Goal: Task Accomplishment & Management: Use online tool/utility

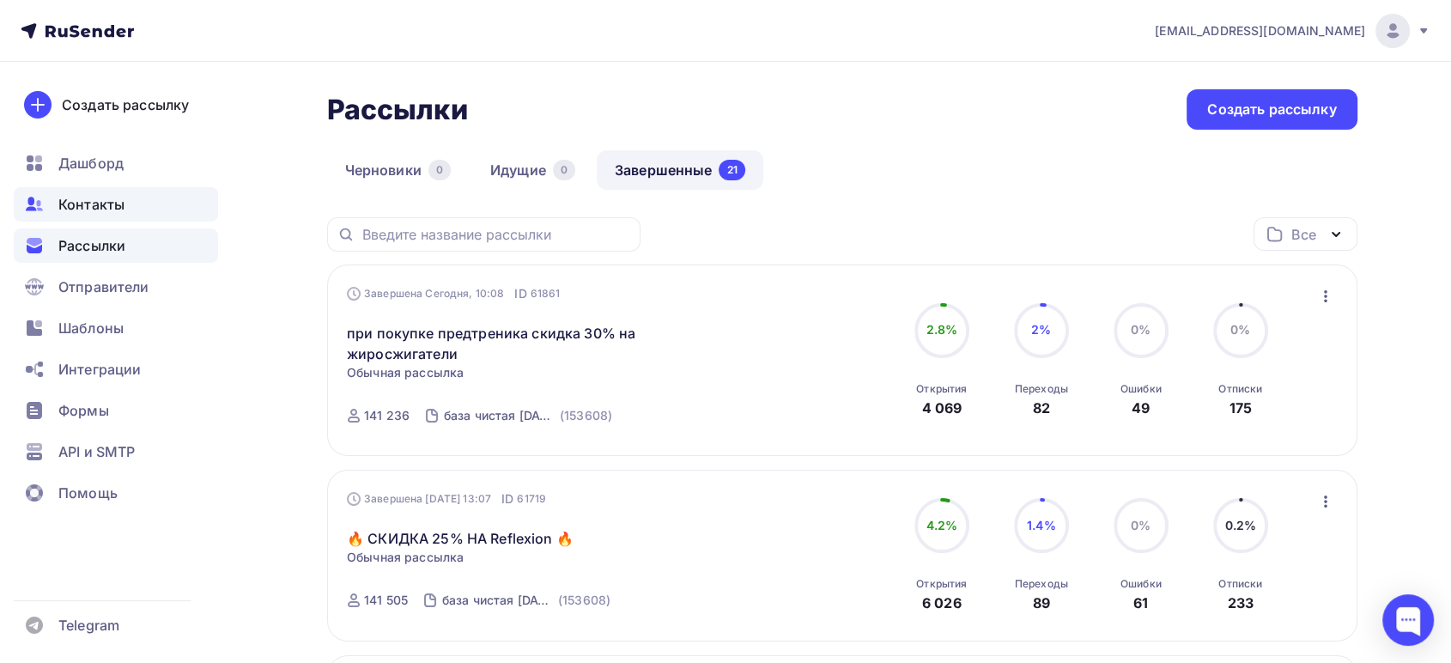
click at [89, 207] on span "Контакты" at bounding box center [91, 204] width 66 height 21
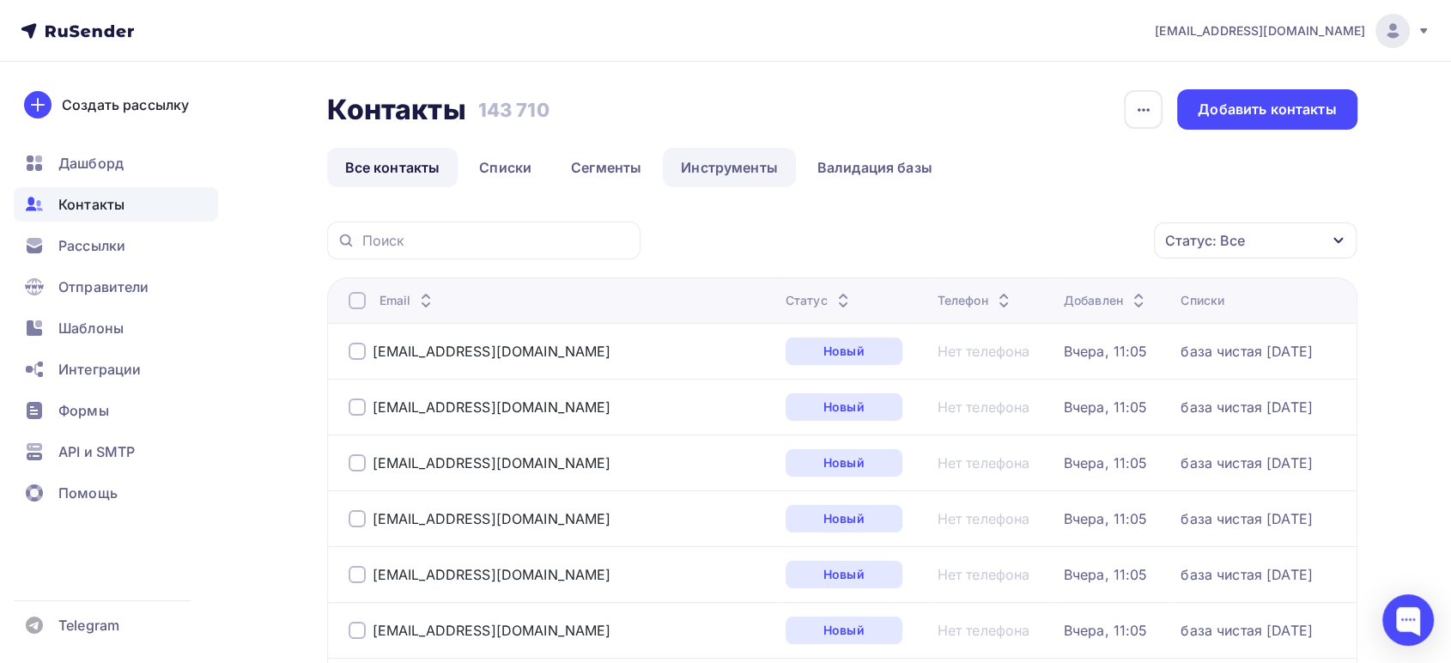
click at [714, 161] on link "Инструменты" at bounding box center [729, 167] width 133 height 39
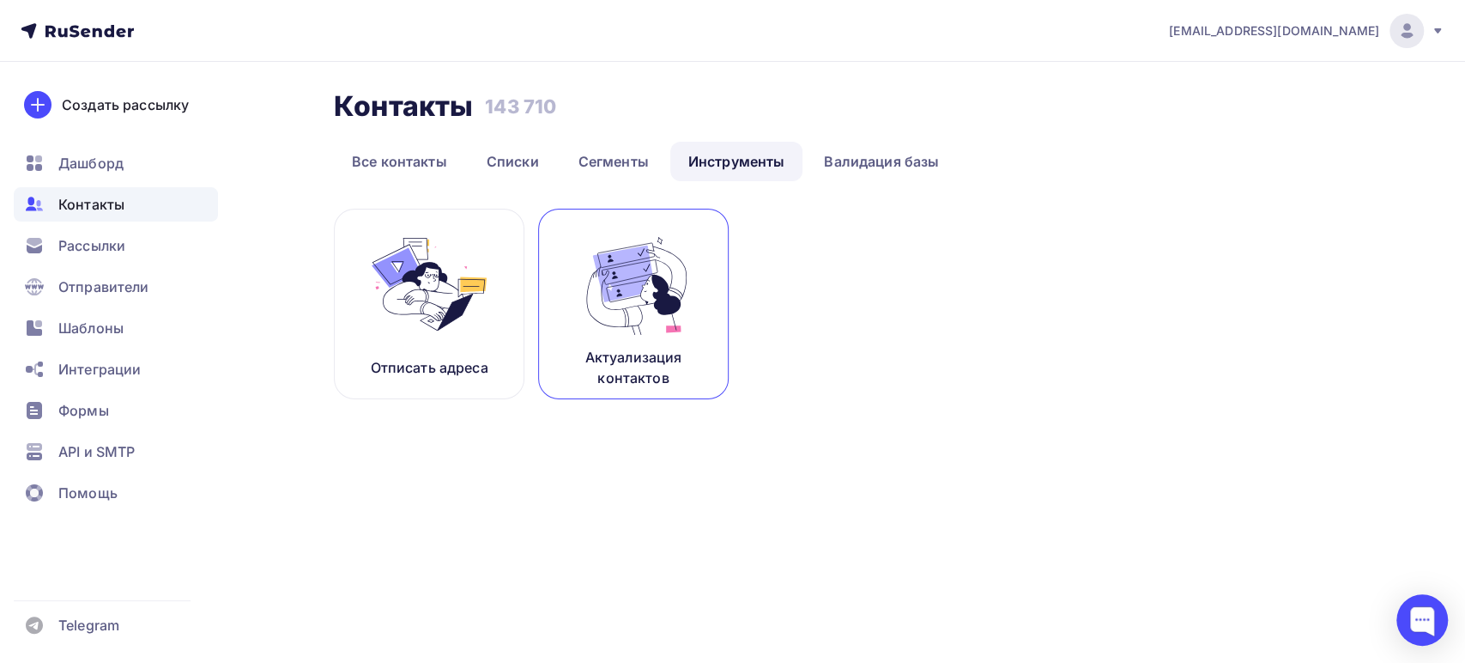
click at [628, 363] on p "Актуализация контактов" at bounding box center [634, 367] width 148 height 41
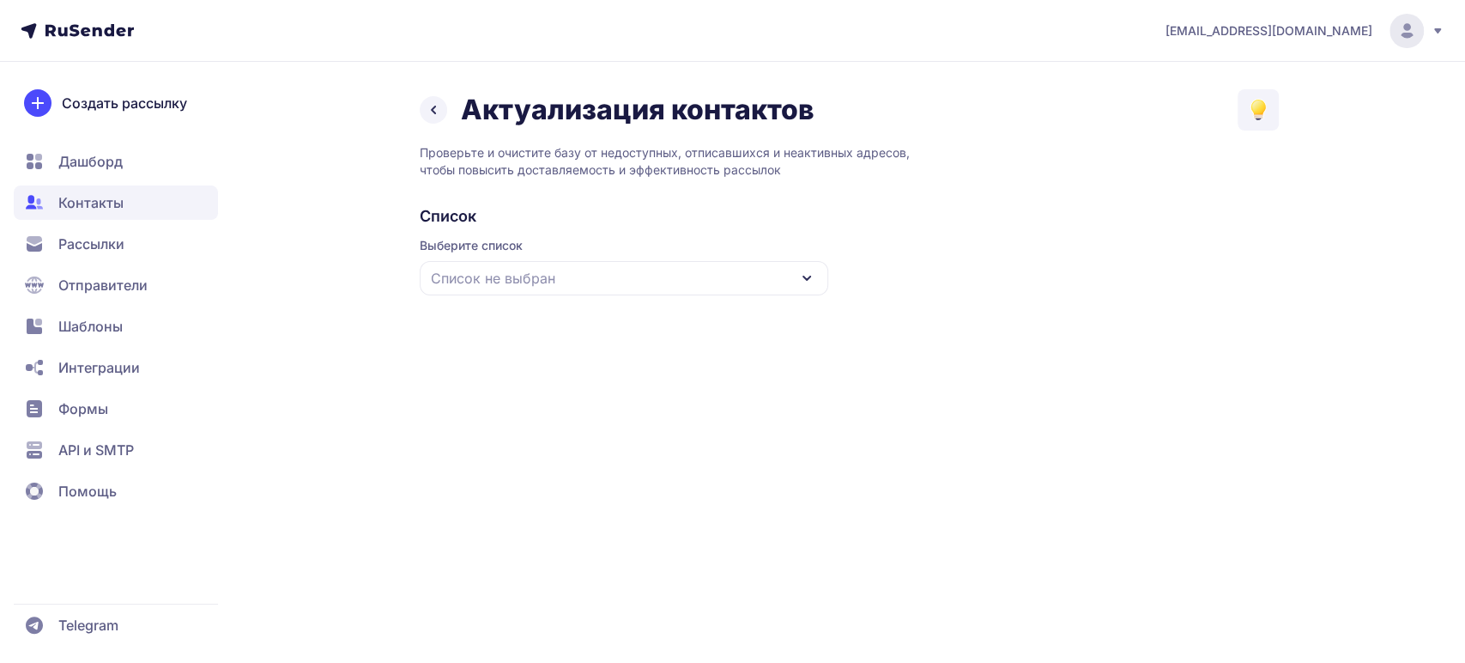
click at [519, 283] on span "Список не выбран" at bounding box center [493, 278] width 124 height 21
click at [536, 382] on div "база чистая [DATE]" at bounding box center [624, 383] width 388 height 41
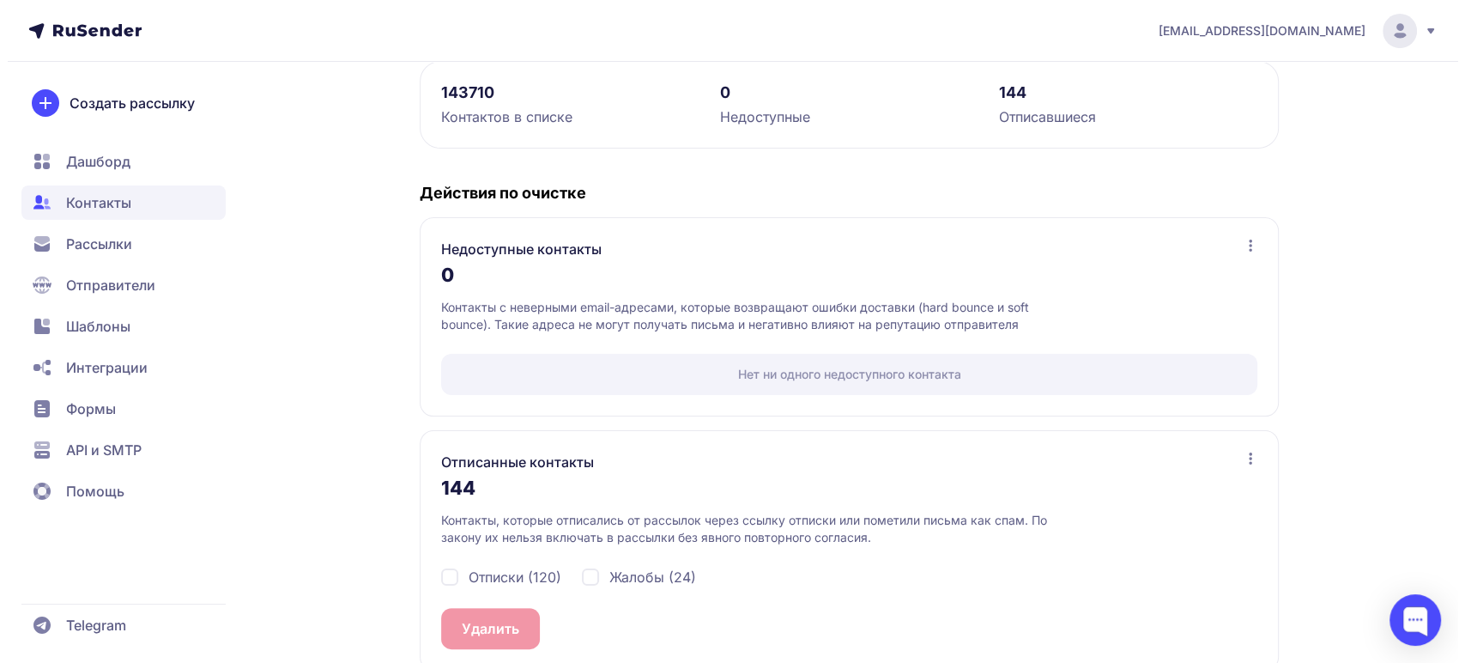
scroll to position [275, 0]
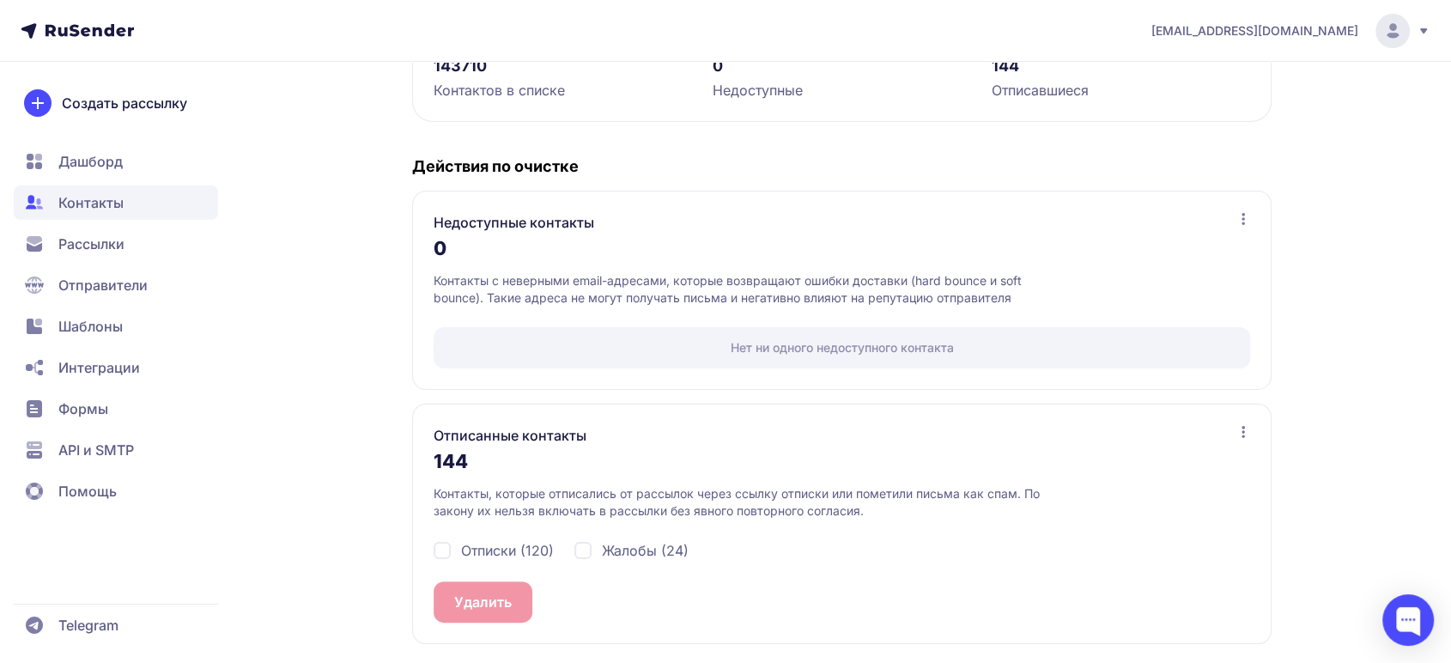
click at [591, 547] on div "Жалобы (24)" at bounding box center [631, 550] width 114 height 21
checkbox input "true"
click at [454, 552] on div "Отписки (120)" at bounding box center [494, 550] width 120 height 21
checkbox input "true"
click at [488, 592] on button "Удалить 144" at bounding box center [496, 601] width 124 height 41
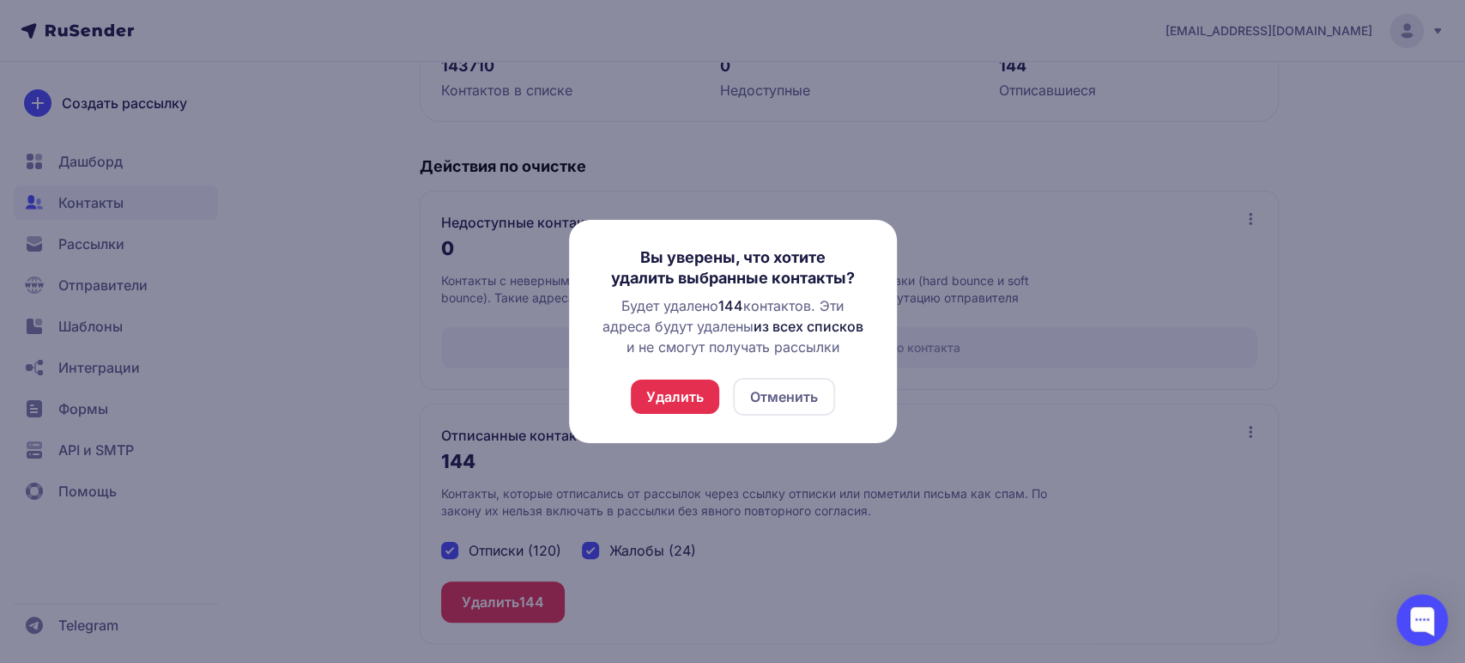
click at [690, 392] on button "Удалить" at bounding box center [675, 396] width 88 height 34
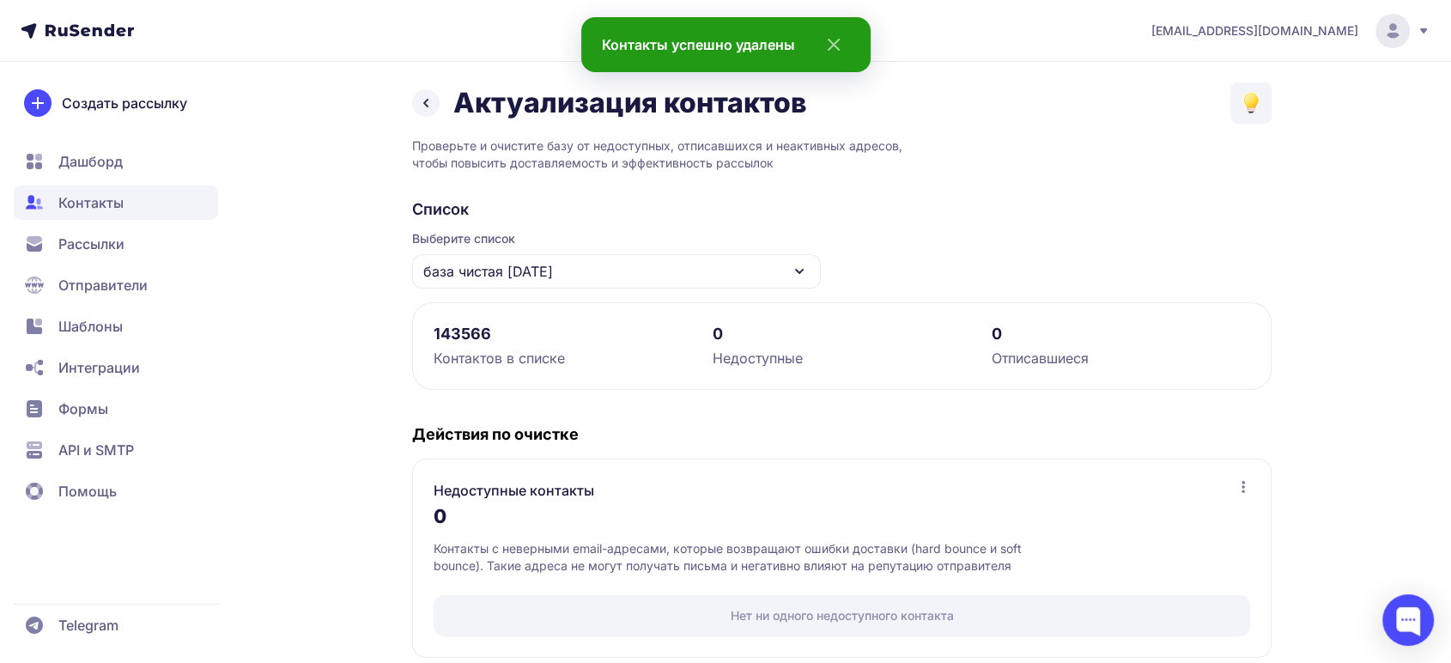
scroll to position [0, 0]
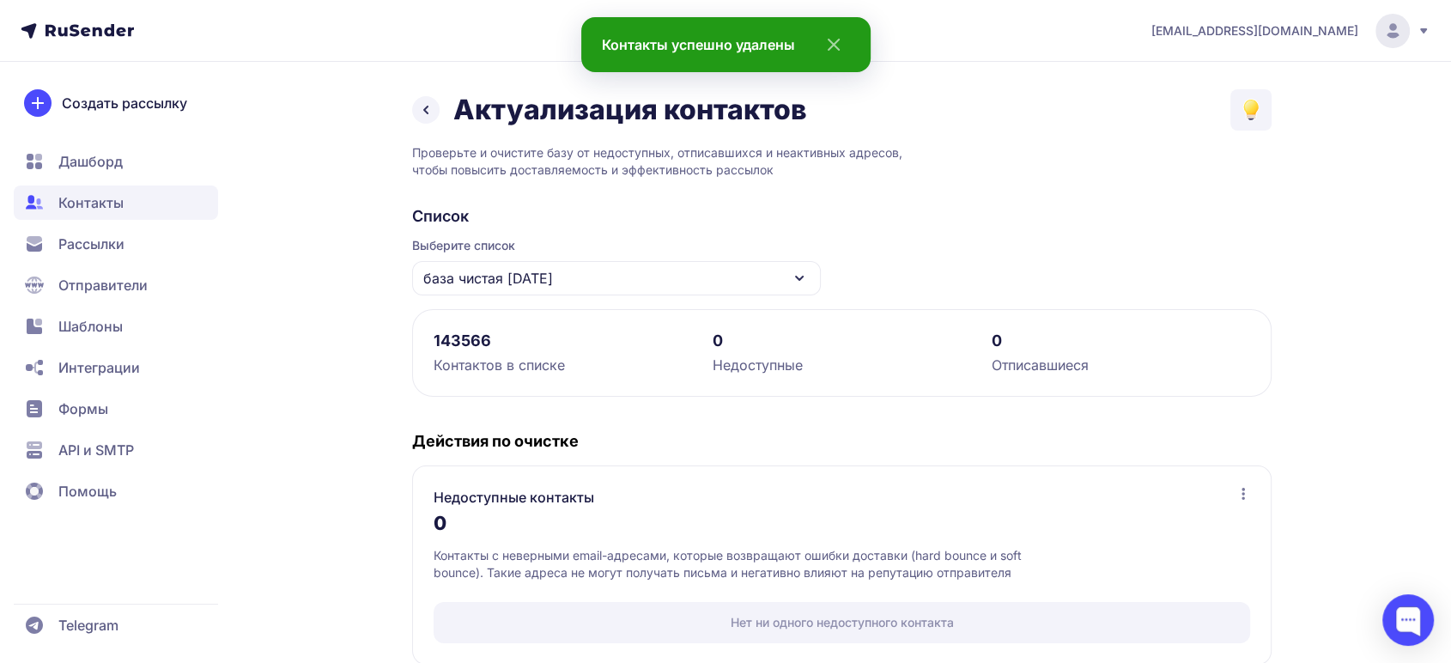
click at [117, 161] on span "Дашборд" at bounding box center [90, 161] width 64 height 21
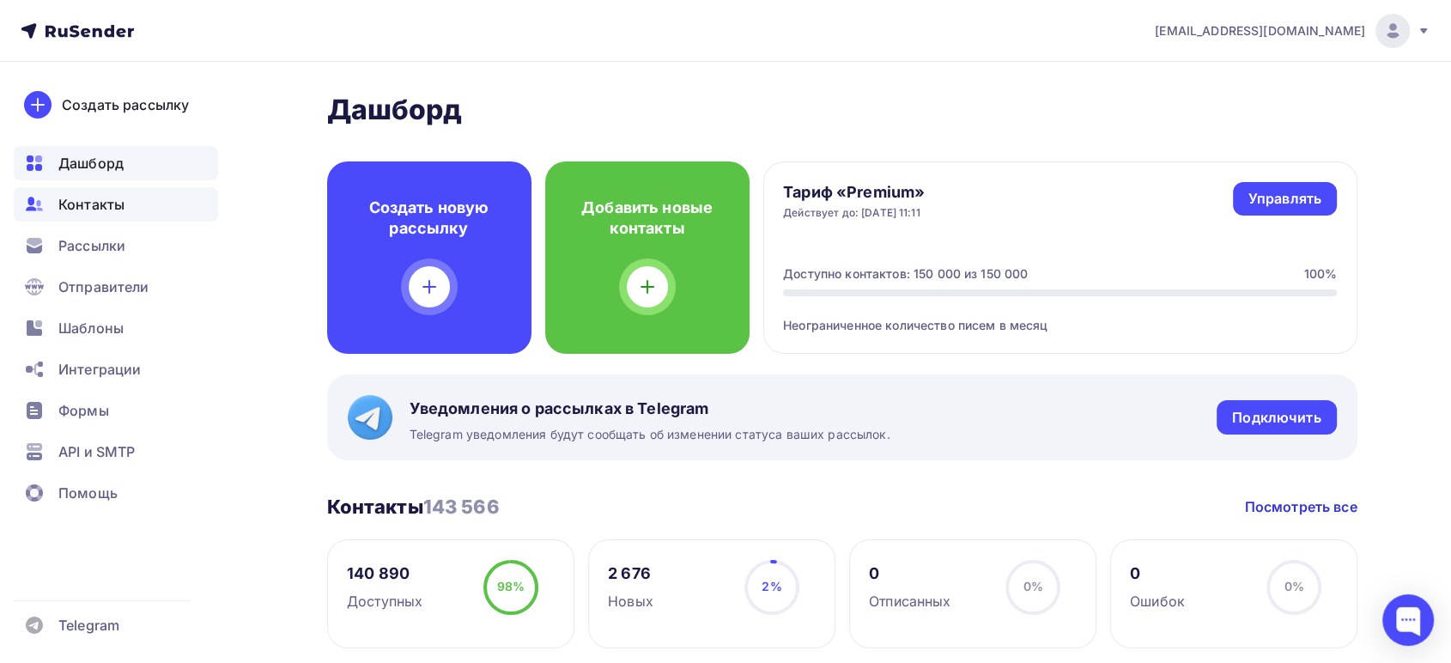
click at [101, 210] on span "Контакты" at bounding box center [91, 204] width 66 height 21
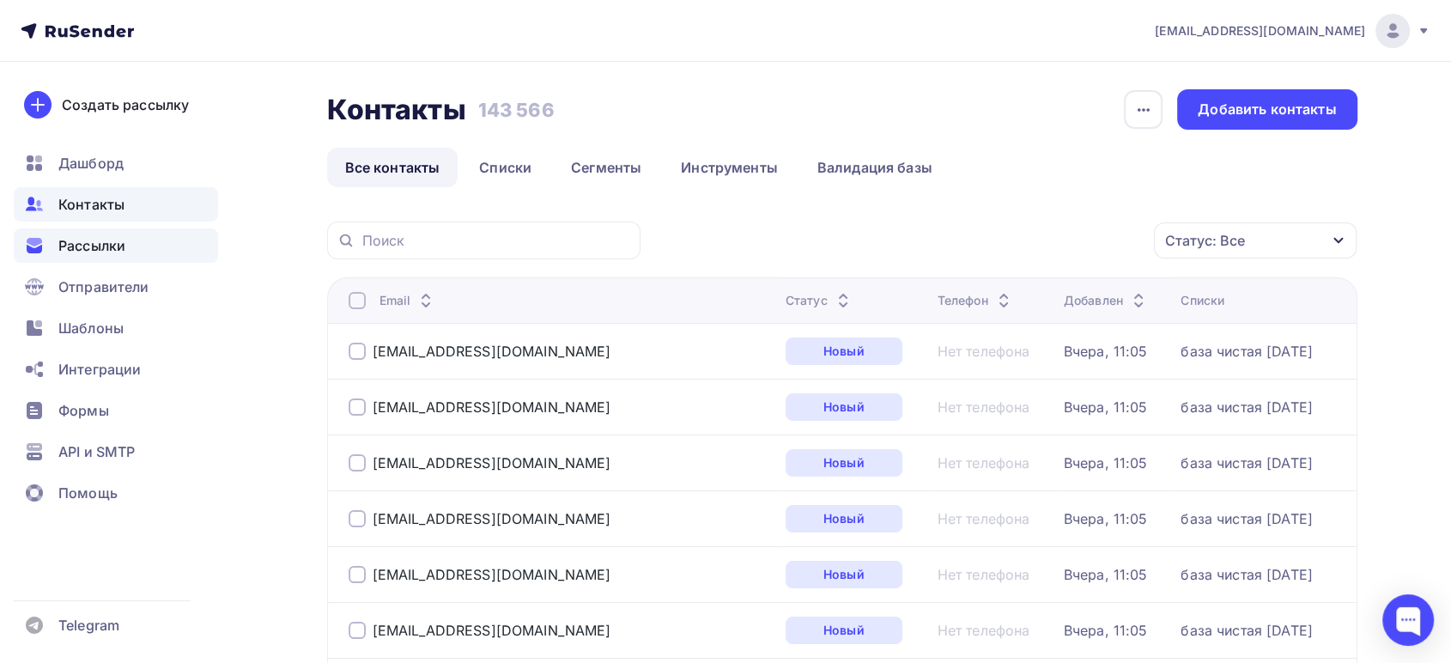
click at [97, 253] on span "Рассылки" at bounding box center [91, 245] width 67 height 21
